Goal: Task Accomplishment & Management: Manage account settings

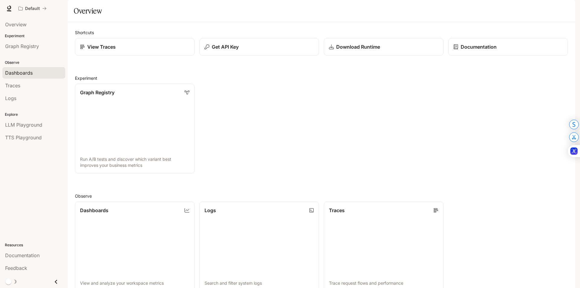
click at [40, 69] on link "Dashboards" at bounding box center [33, 72] width 63 height 11
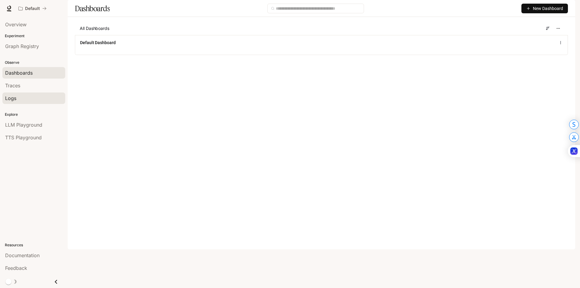
click at [33, 98] on div "Logs" at bounding box center [33, 98] width 57 height 7
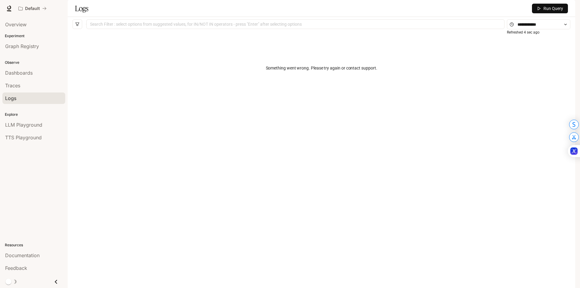
click at [561, 12] on span "Run Query" at bounding box center [553, 8] width 20 height 7
click at [33, 82] on div "Traces" at bounding box center [33, 85] width 57 height 7
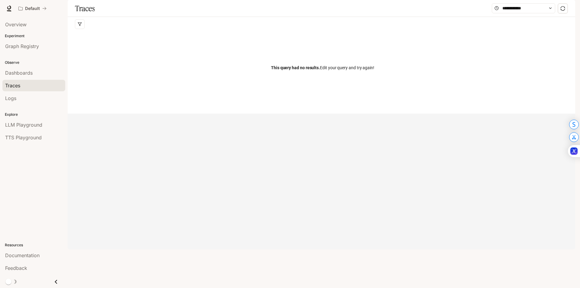
click at [570, 10] on img "button" at bounding box center [566, 8] width 8 height 8
click at [493, 49] on link "Billing" at bounding box center [524, 44] width 94 height 11
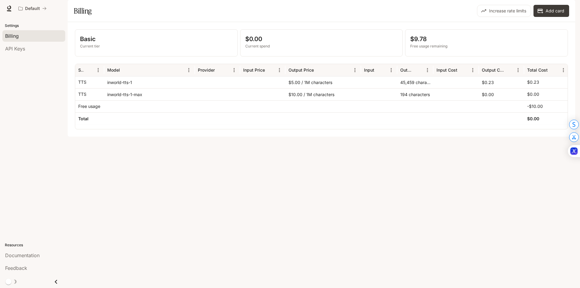
click at [409, 88] on div "45,459 characters" at bounding box center [415, 82] width 36 height 12
click at [33, 51] on div "API Keys" at bounding box center [33, 48] width 57 height 7
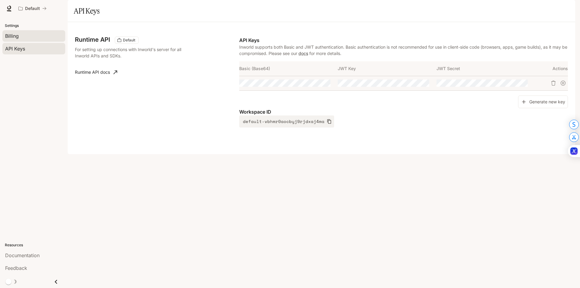
click at [34, 39] on div "Billing" at bounding box center [33, 35] width 57 height 7
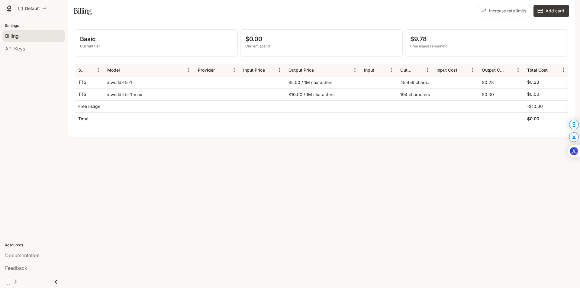
click at [34, 27] on p "Settings" at bounding box center [34, 25] width 68 height 5
click at [54, 287] on button "Close drawer" at bounding box center [56, 281] width 14 height 12
